Goal: Entertainment & Leisure: Consume media (video, audio)

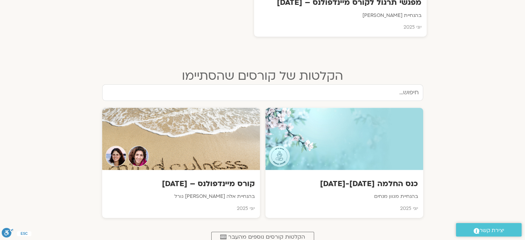
scroll to position [347, 0]
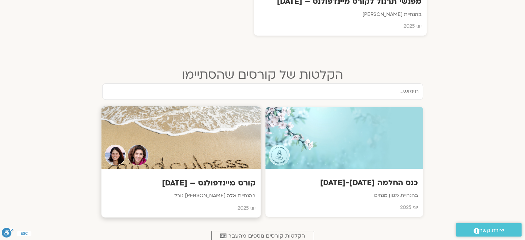
click at [244, 180] on h3 "קורס מיינדפולנס – [DATE]" at bounding box center [180, 183] width 149 height 11
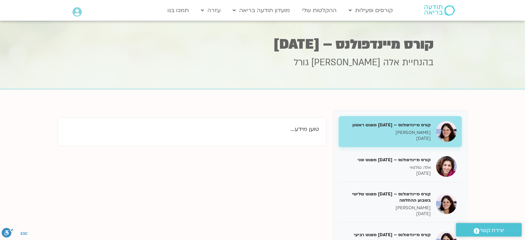
click at [396, 157] on h5 "קורס מיינדפולנס – יוני 25 מפגש שני" at bounding box center [387, 160] width 87 height 6
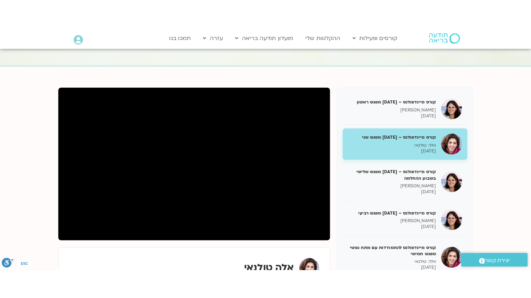
scroll to position [53, 0]
